Goal: Task Accomplishment & Management: Use online tool/utility

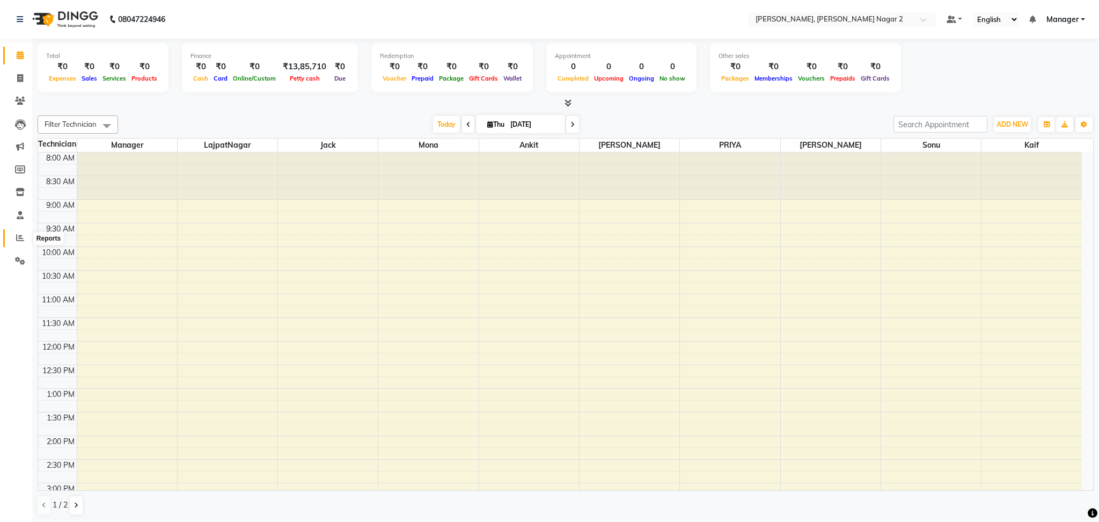
click at [20, 238] on icon at bounding box center [20, 237] width 8 height 8
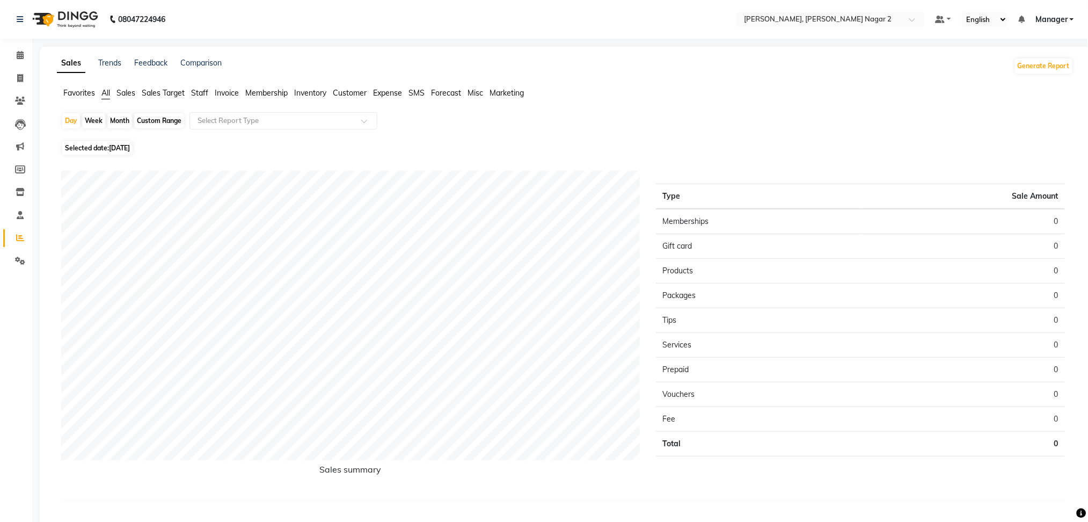
click at [150, 120] on div "Custom Range" at bounding box center [159, 120] width 50 height 15
select select "9"
select select "2025"
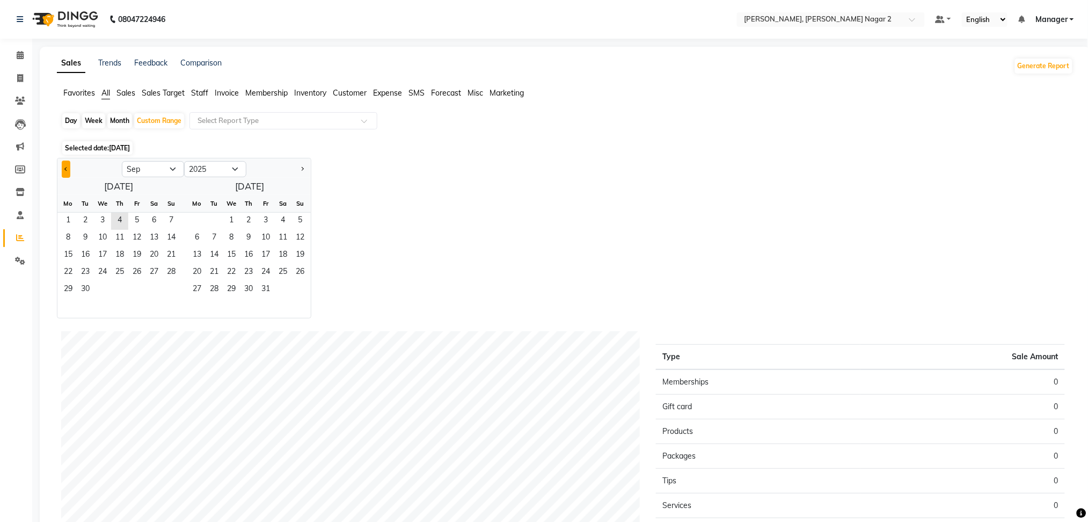
click at [66, 176] on button "Previous month" at bounding box center [66, 168] width 9 height 17
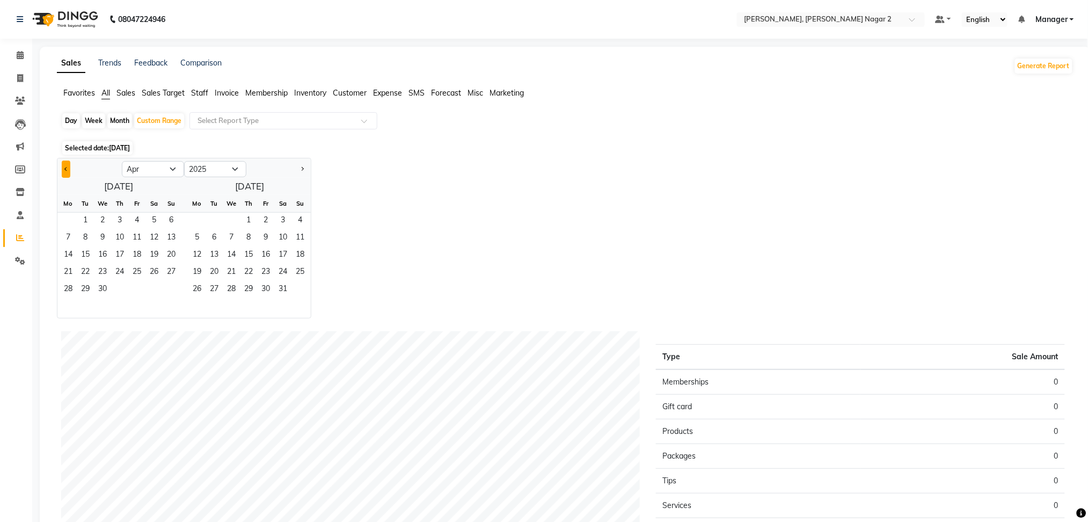
click at [66, 176] on button "Previous month" at bounding box center [66, 168] width 9 height 17
select select "12"
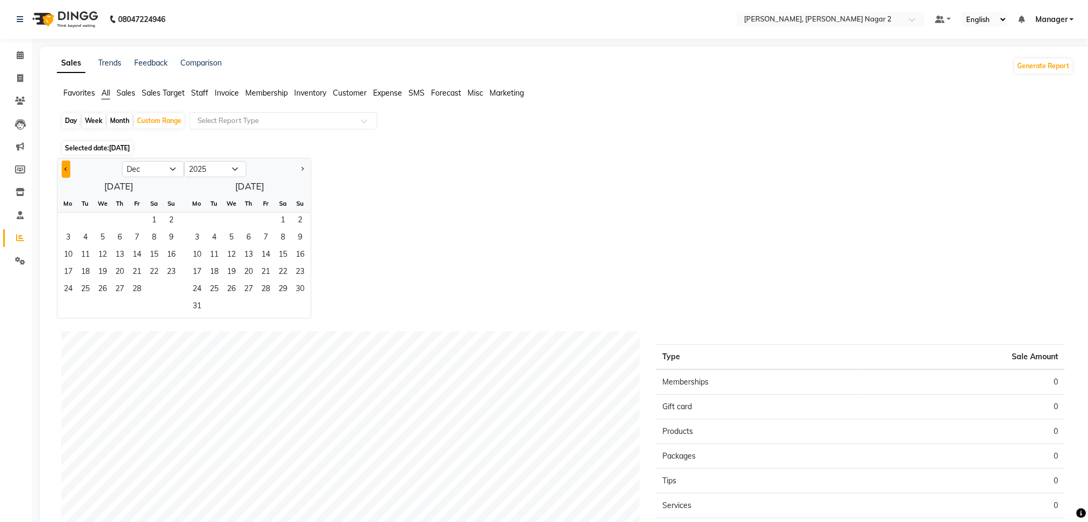
select select "2024"
click at [66, 176] on button "Previous month" at bounding box center [66, 168] width 9 height 17
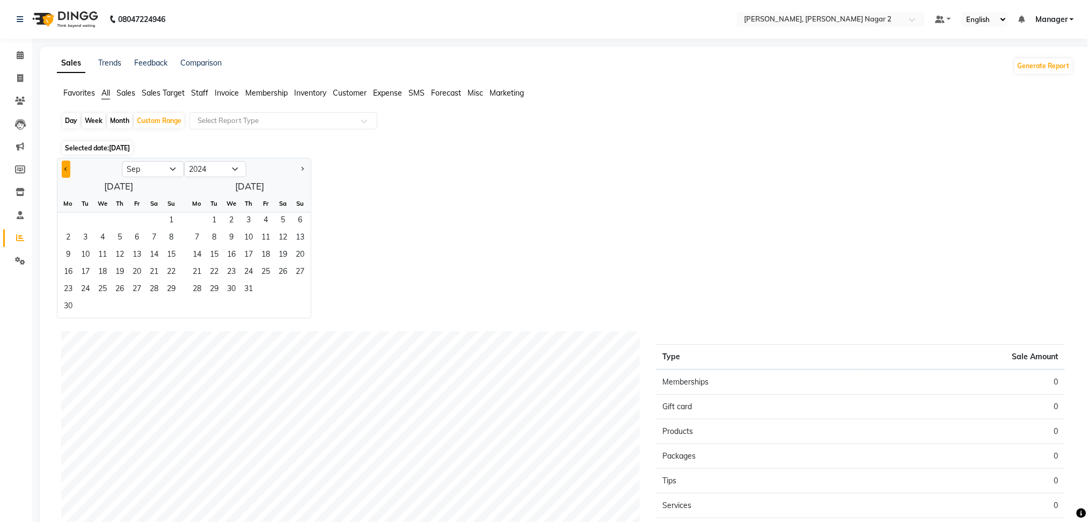
select select "8"
click at [121, 225] on span "1" at bounding box center [119, 220] width 17 height 17
click at [146, 290] on span "31" at bounding box center [153, 289] width 17 height 17
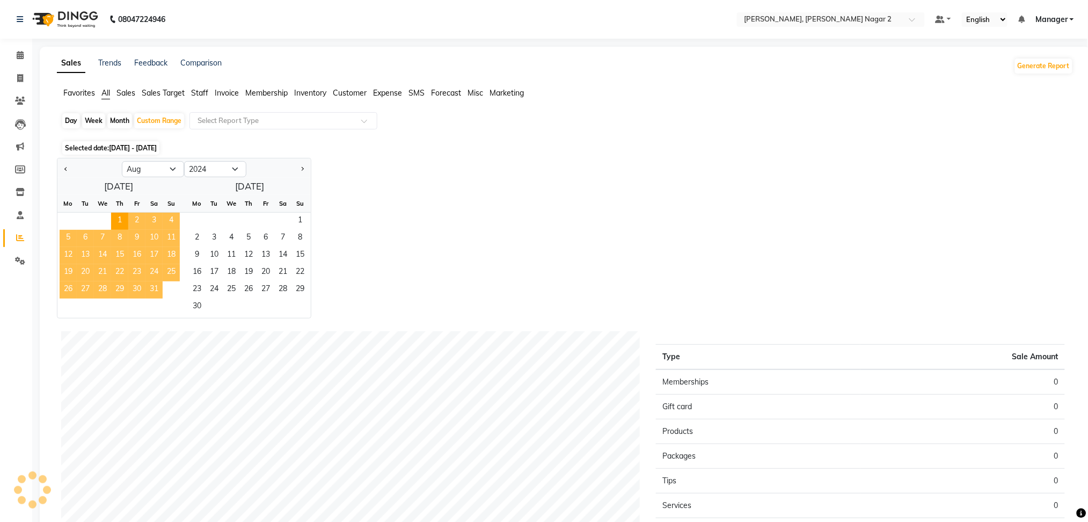
click at [146, 290] on span "31" at bounding box center [153, 289] width 17 height 17
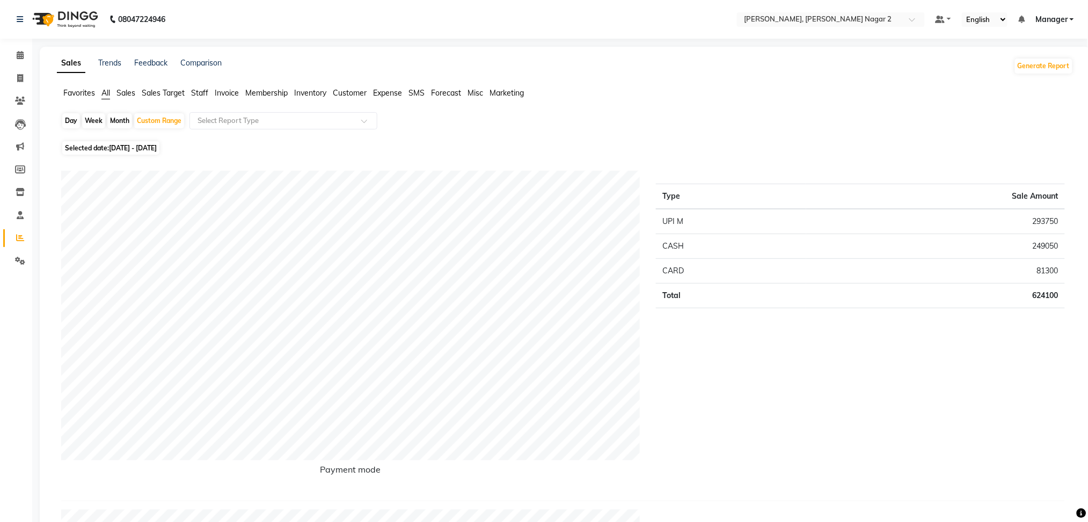
click at [126, 91] on span "Sales" at bounding box center [125, 93] width 19 height 10
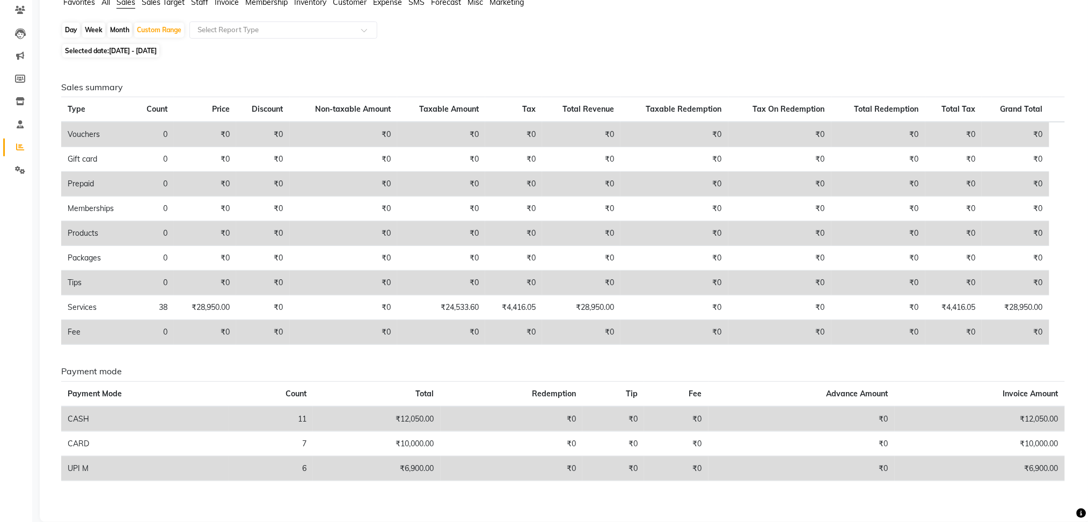
scroll to position [106, 0]
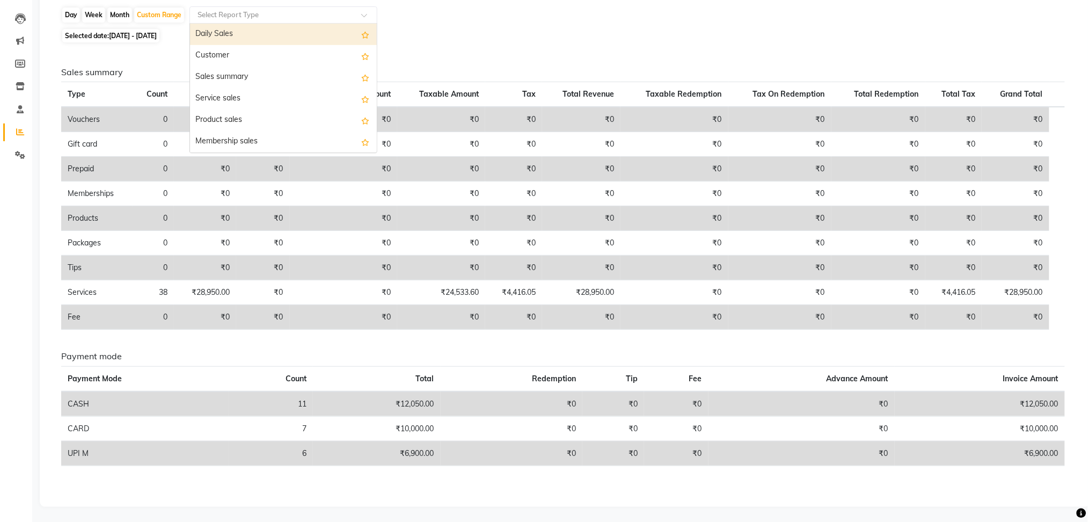
click at [238, 15] on input "text" at bounding box center [272, 15] width 155 height 11
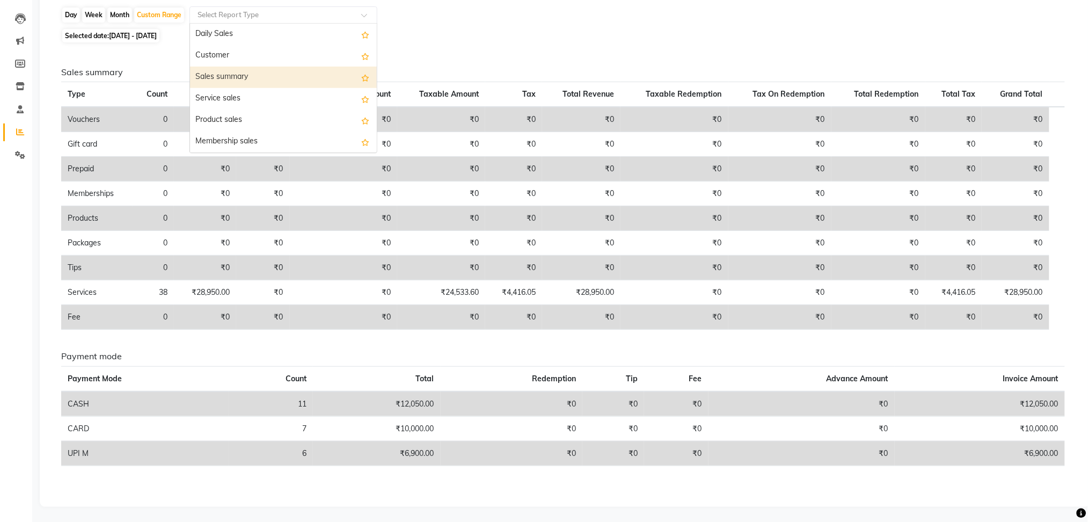
click at [233, 76] on div "Sales summary" at bounding box center [283, 77] width 187 height 21
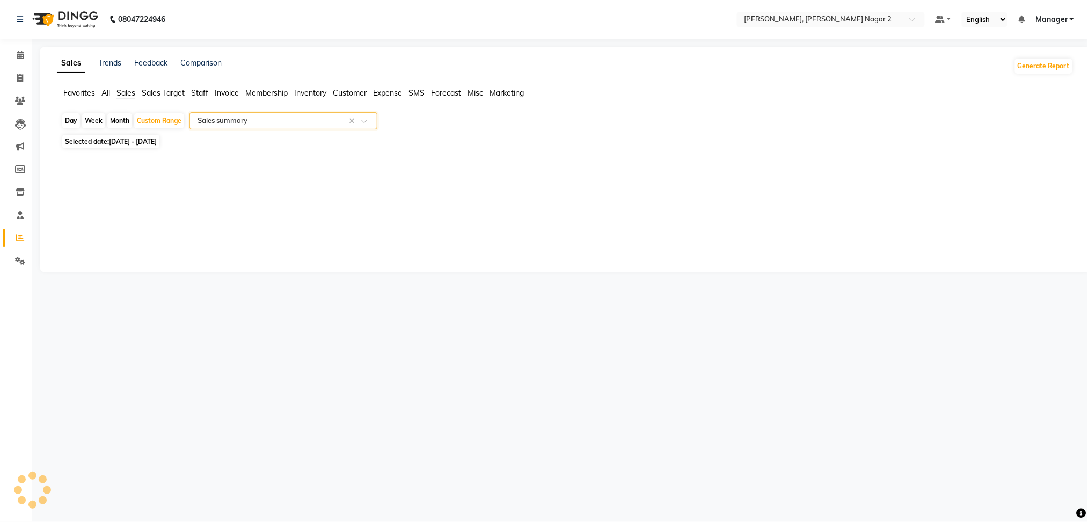
scroll to position [0, 0]
select select "csv"
click at [156, 93] on span "Sales Target" at bounding box center [163, 93] width 43 height 10
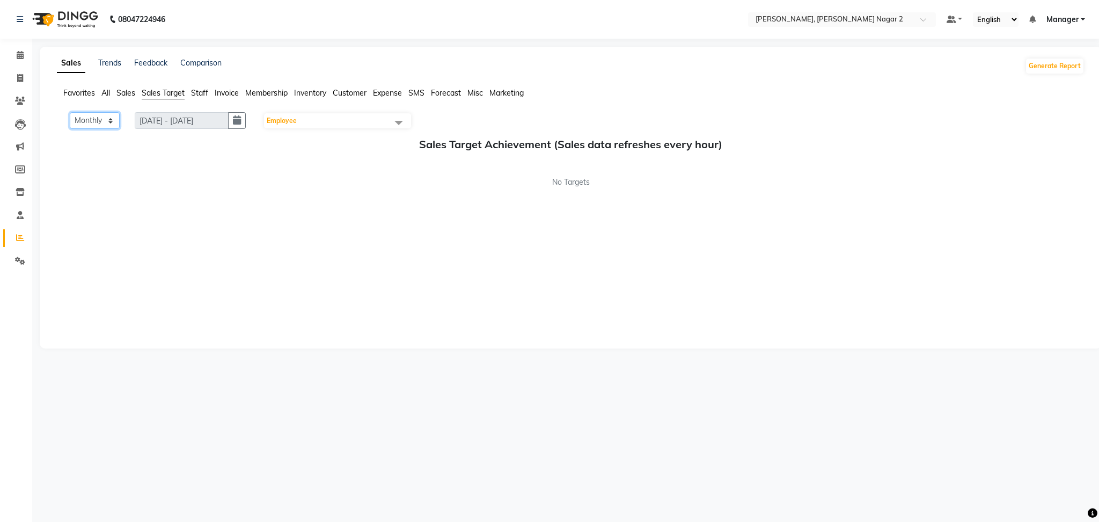
click at [112, 120] on select "Monthly Weekly" at bounding box center [95, 120] width 50 height 17
click at [152, 205] on div "Monthly Weekly [DATE] - [DATE] Employee Select All Ankit [PERSON_NAME] Manager …" at bounding box center [570, 224] width 1027 height 225
click at [127, 91] on span "Sales" at bounding box center [125, 93] width 19 height 10
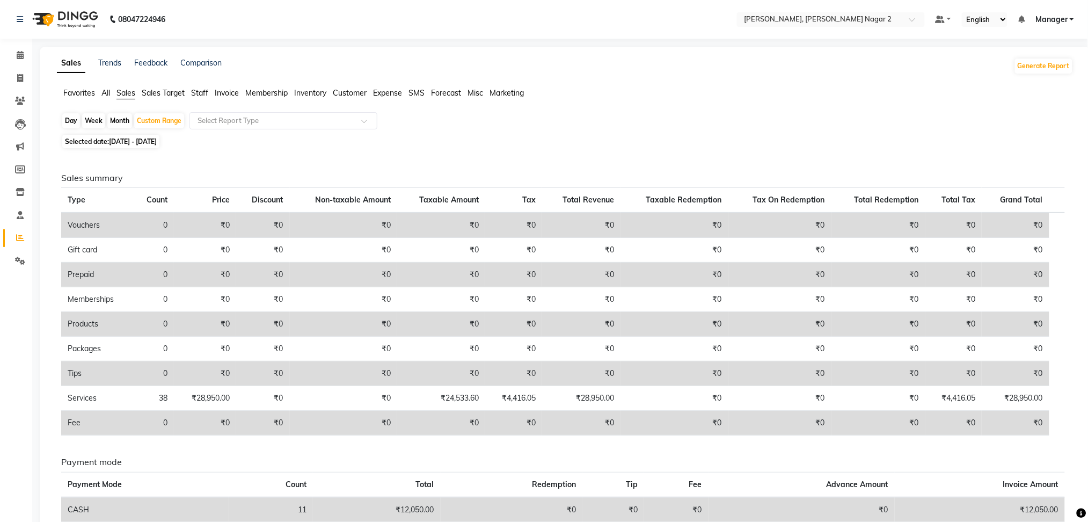
click at [118, 121] on div "Month" at bounding box center [119, 120] width 25 height 15
select select "8"
select select "2024"
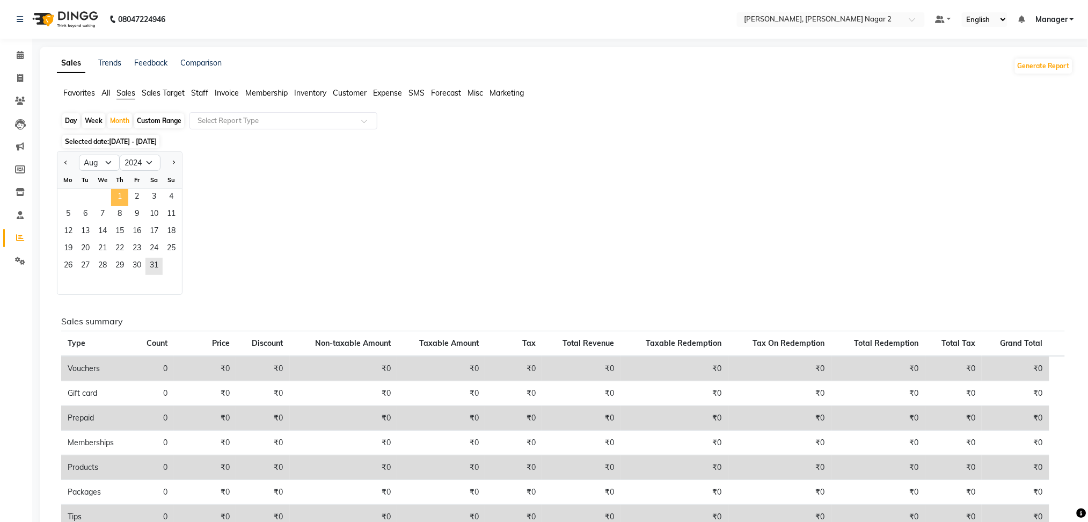
click at [120, 195] on span "1" at bounding box center [119, 197] width 17 height 17
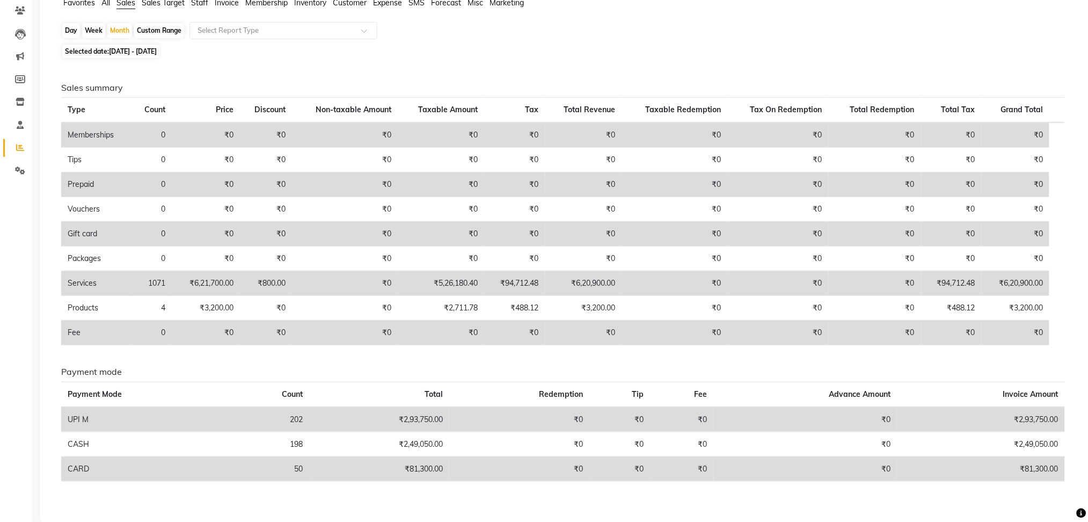
scroll to position [96, 0]
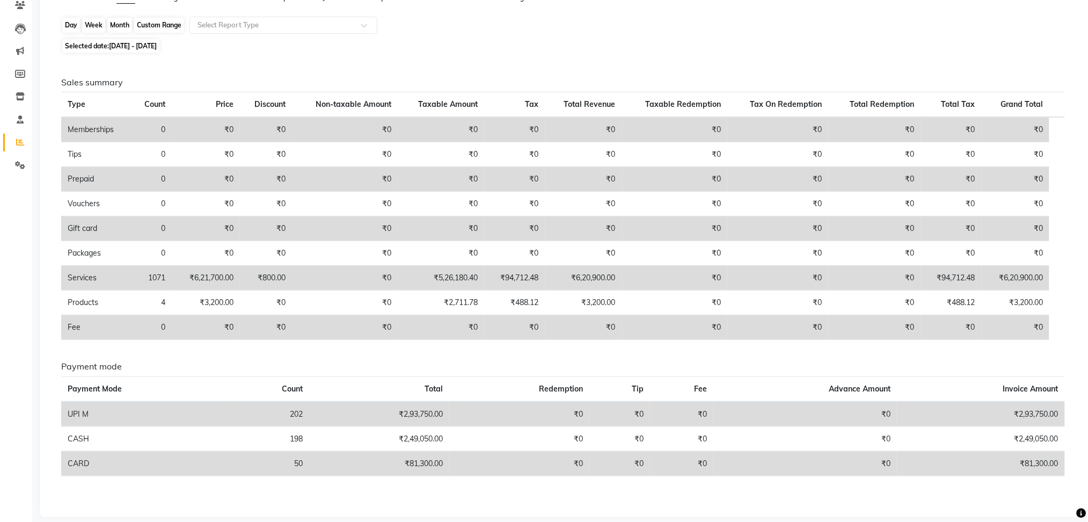
click at [117, 25] on div "Month" at bounding box center [119, 25] width 25 height 15
select select "8"
select select "2024"
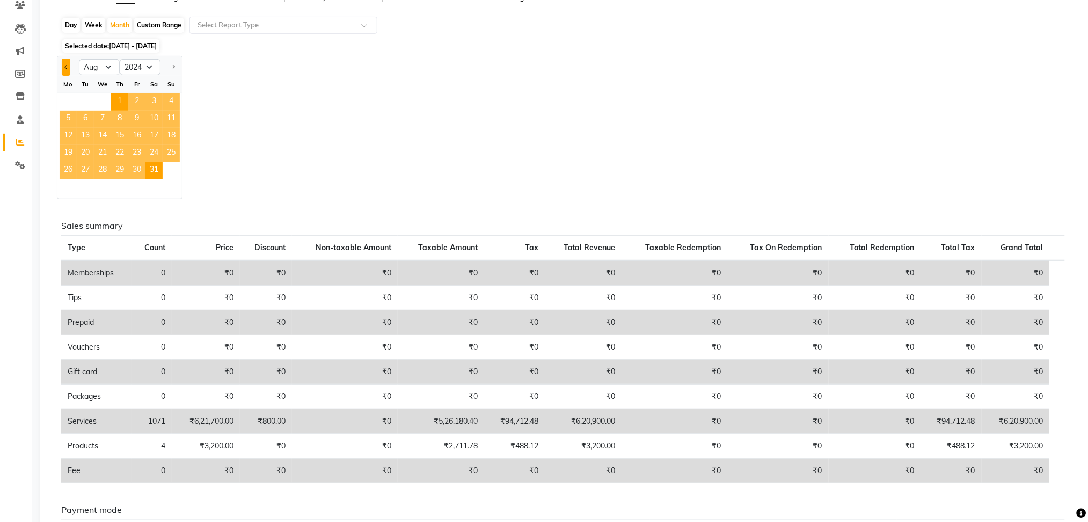
click at [64, 62] on button "Previous month" at bounding box center [66, 66] width 9 height 17
select select "7"
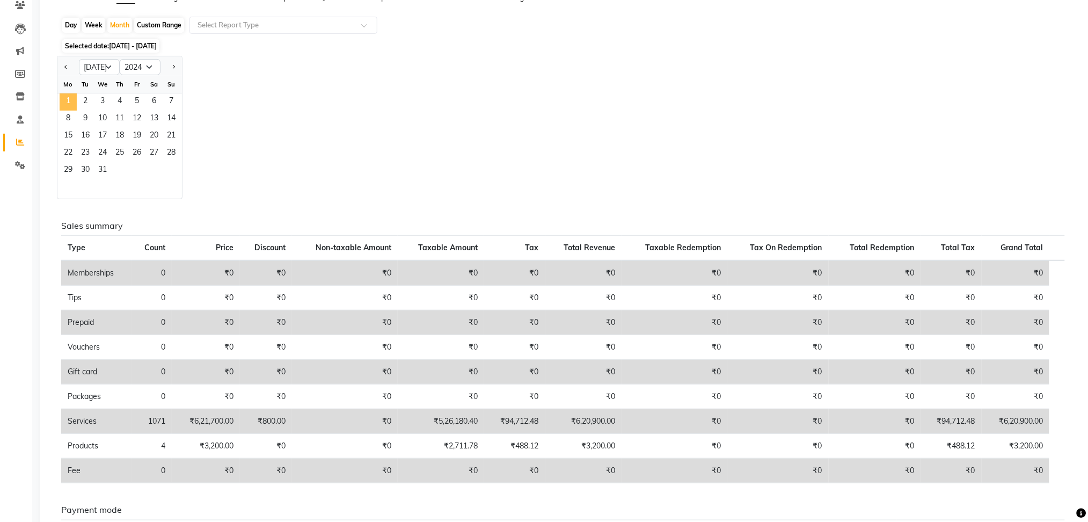
click at [70, 102] on span "1" at bounding box center [68, 101] width 17 height 17
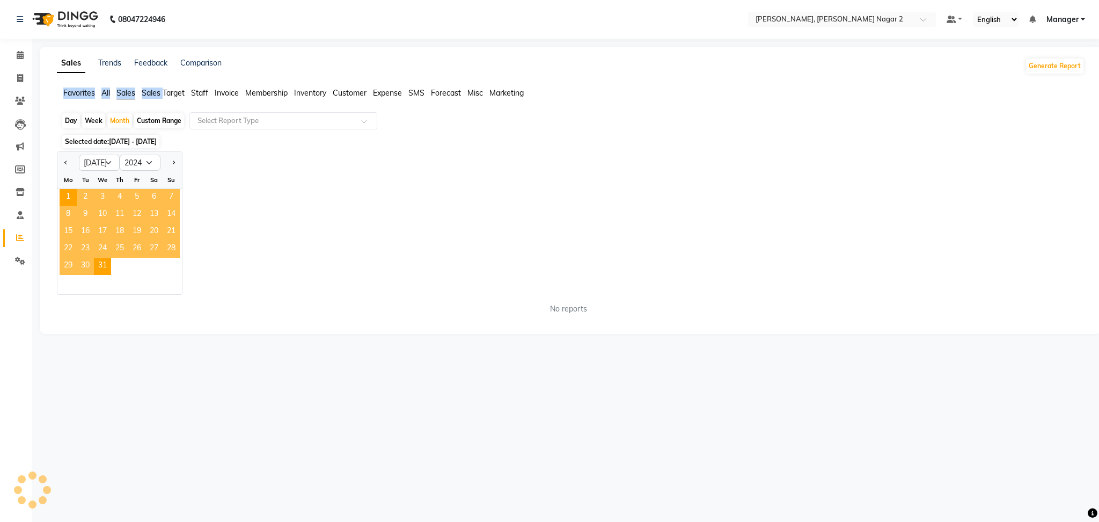
click at [70, 102] on div "Favorites All Sales Sales Target Staff Invoice Membership Inventory Customer Ex…" at bounding box center [571, 97] width 1044 height 20
